Goal: Task Accomplishment & Management: Manage account settings

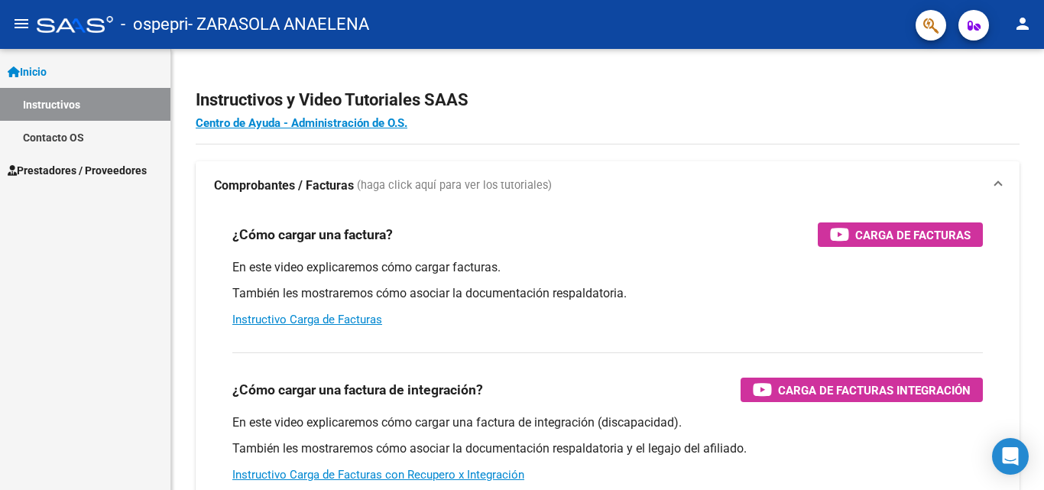
click at [112, 179] on link "Prestadores / Proveedores" at bounding box center [85, 170] width 170 height 33
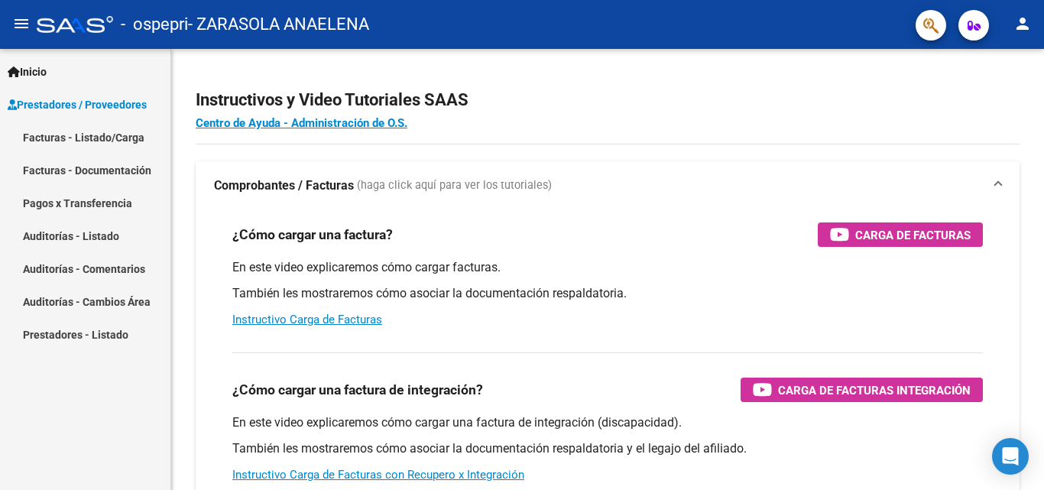
click at [109, 128] on link "Facturas - Listado/Carga" at bounding box center [85, 137] width 170 height 33
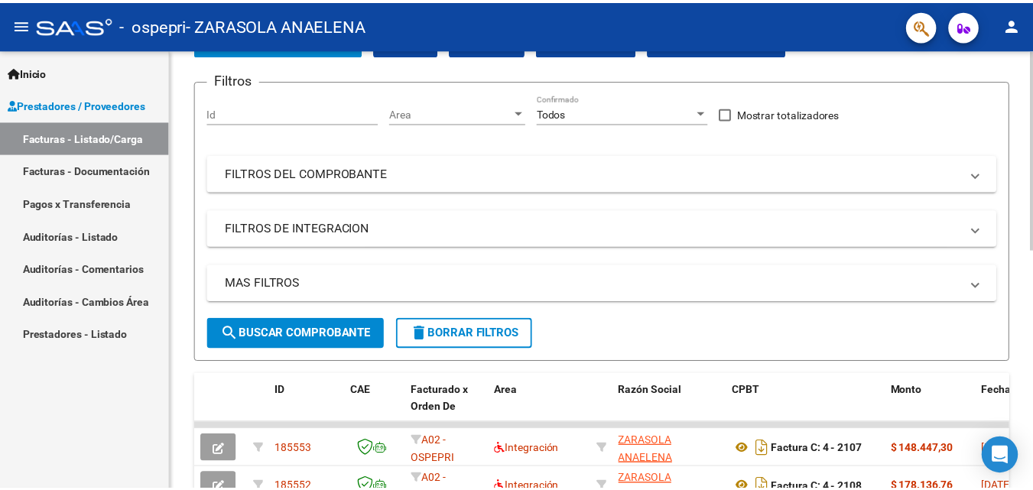
scroll to position [50, 0]
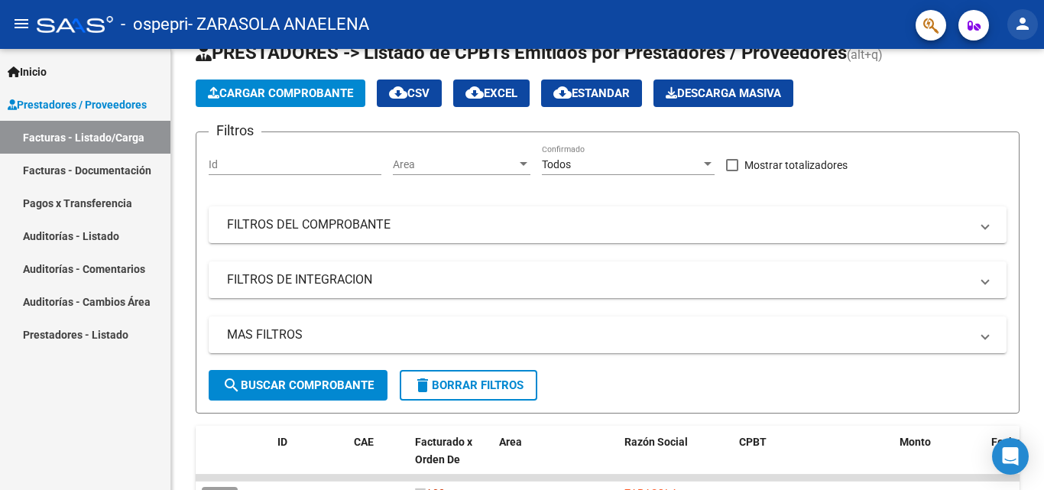
click at [1021, 20] on mat-icon "person" at bounding box center [1023, 24] width 18 height 18
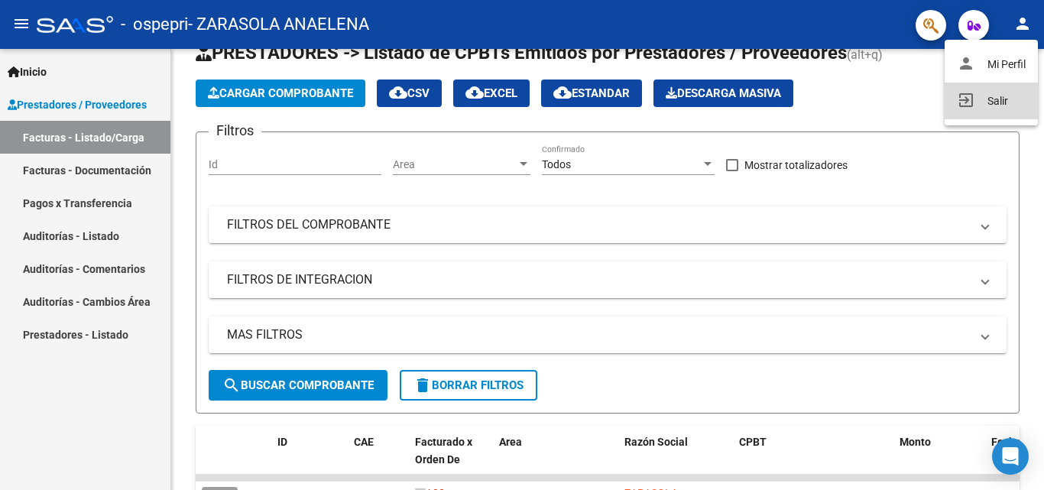
click at [988, 98] on button "exit_to_app Salir" at bounding box center [991, 101] width 93 height 37
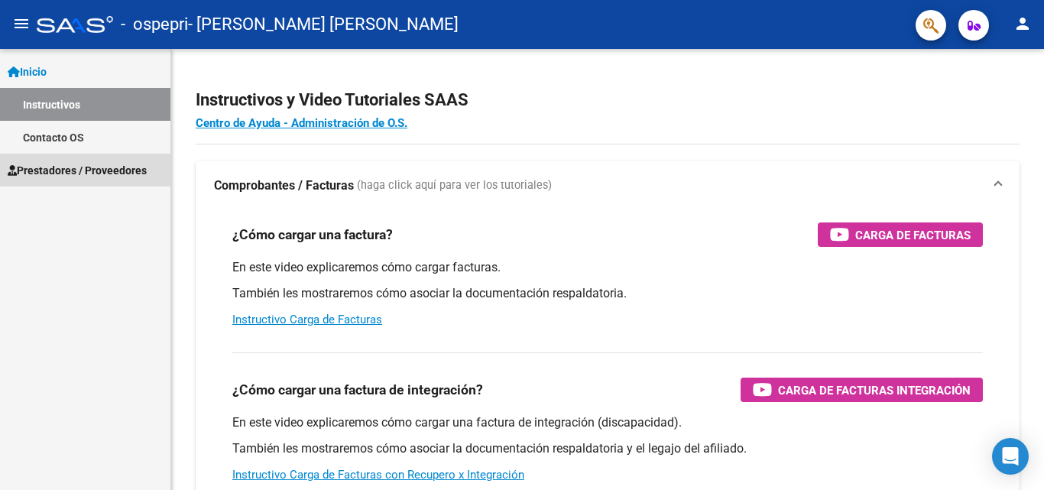
click at [112, 173] on span "Prestadores / Proveedores" at bounding box center [77, 170] width 139 height 17
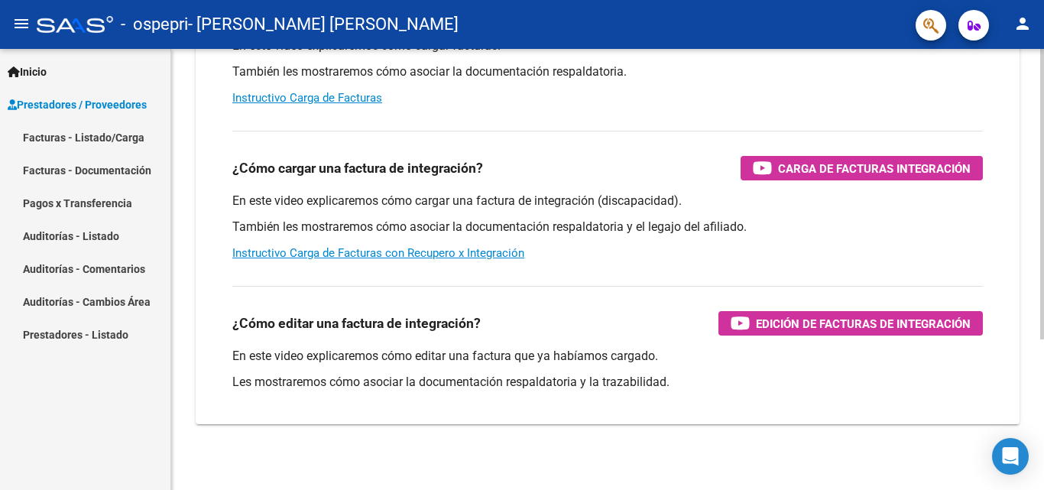
scroll to position [229, 0]
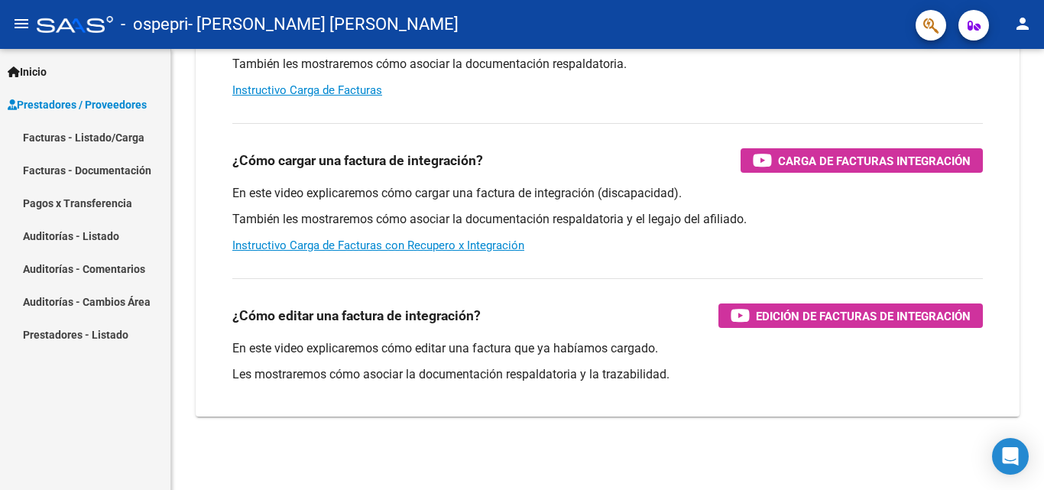
click at [72, 148] on link "Facturas - Listado/Carga" at bounding box center [85, 137] width 170 height 33
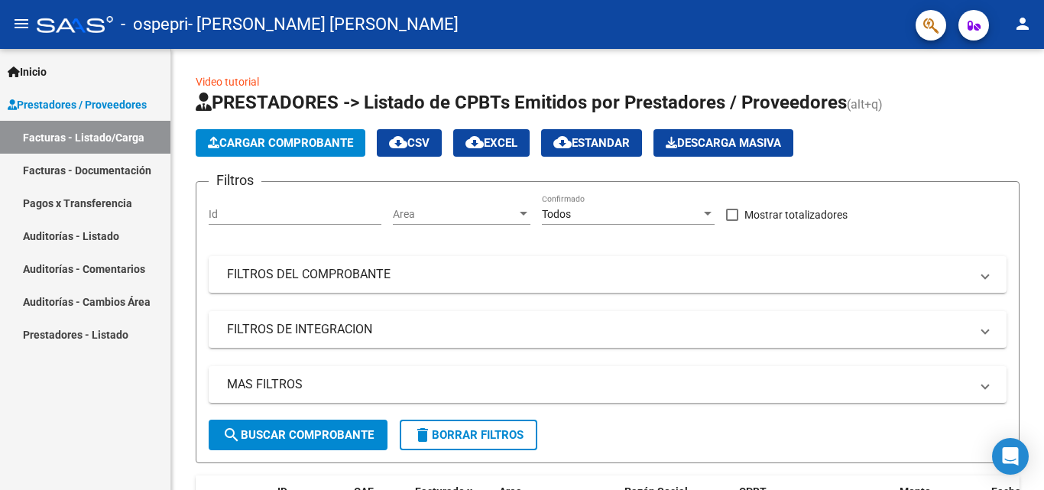
click at [1021, 24] on mat-icon "person" at bounding box center [1023, 24] width 18 height 18
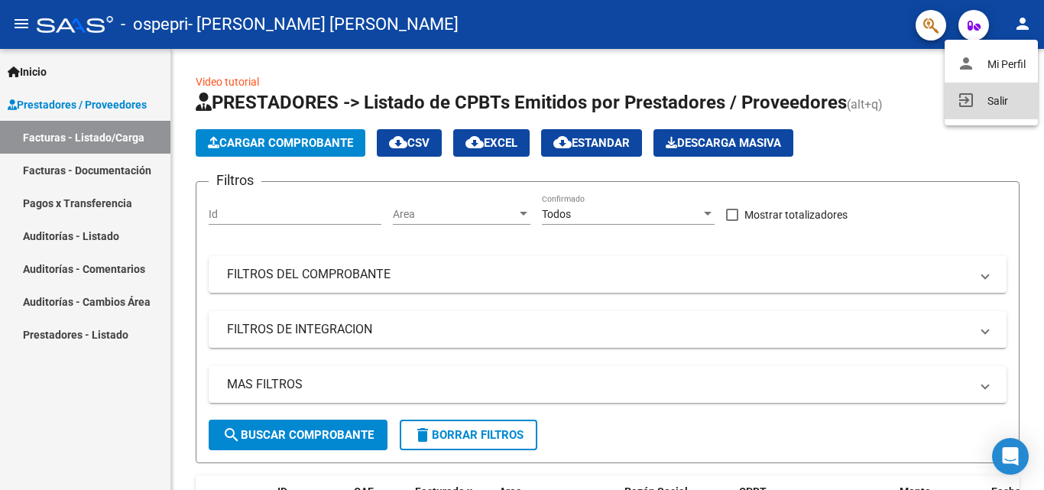
click at [975, 100] on button "exit_to_app Salir" at bounding box center [991, 101] width 93 height 37
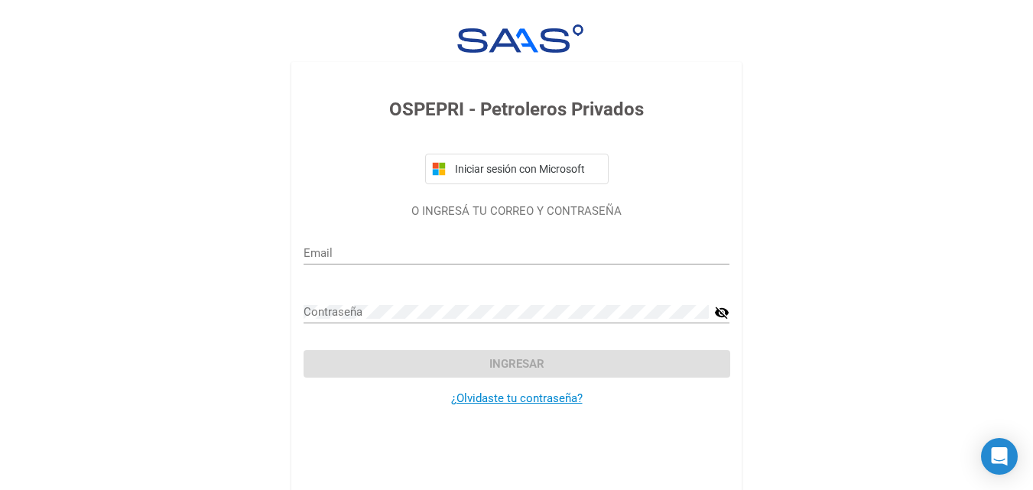
type input "[EMAIL_ADDRESS][DOMAIN_NAME]"
